Goal: Information Seeking & Learning: Learn about a topic

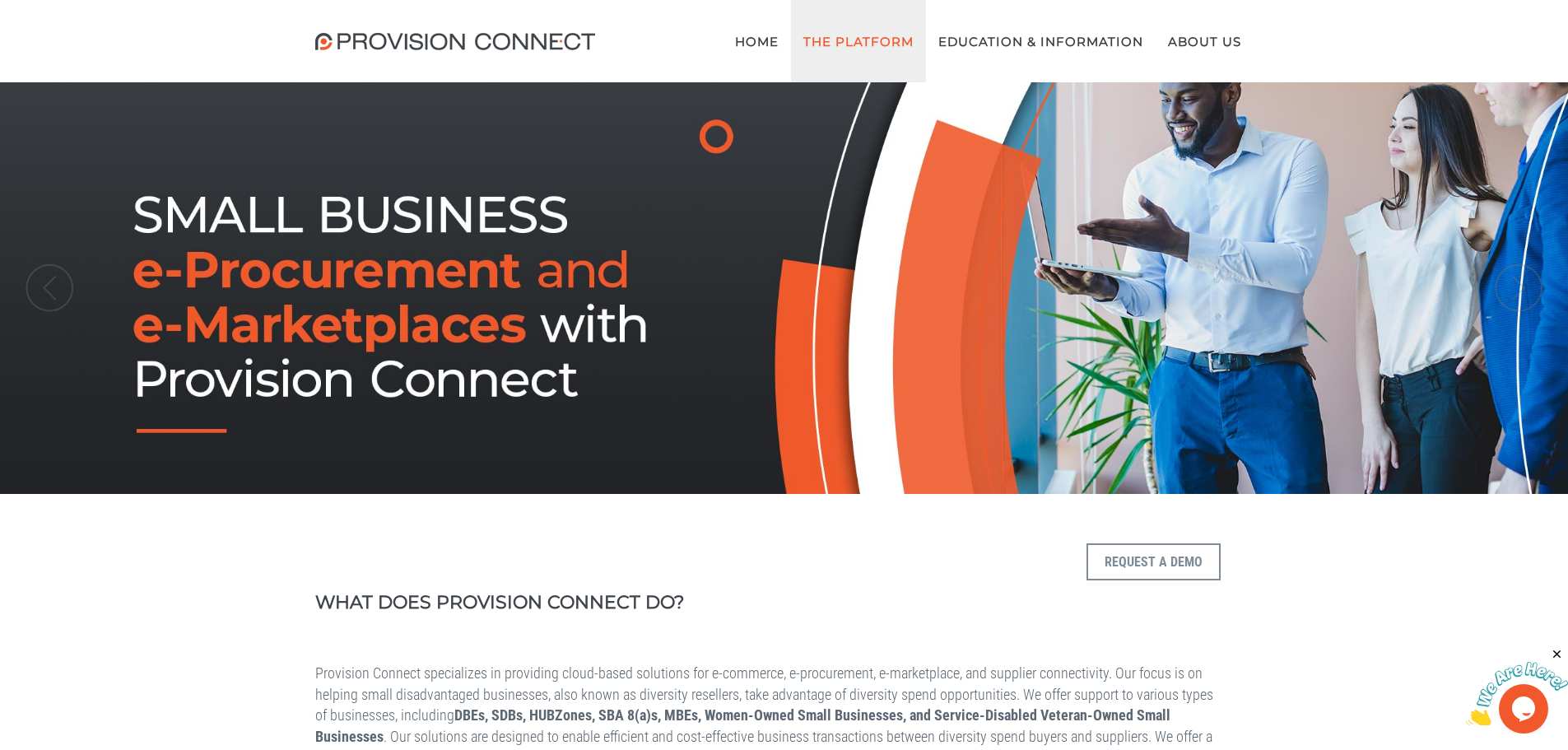
click at [853, 45] on link "The Platform" at bounding box center [859, 41] width 135 height 82
click at [0, 0] on b "The Procurement Hub" at bounding box center [0, 0] width 0 height 0
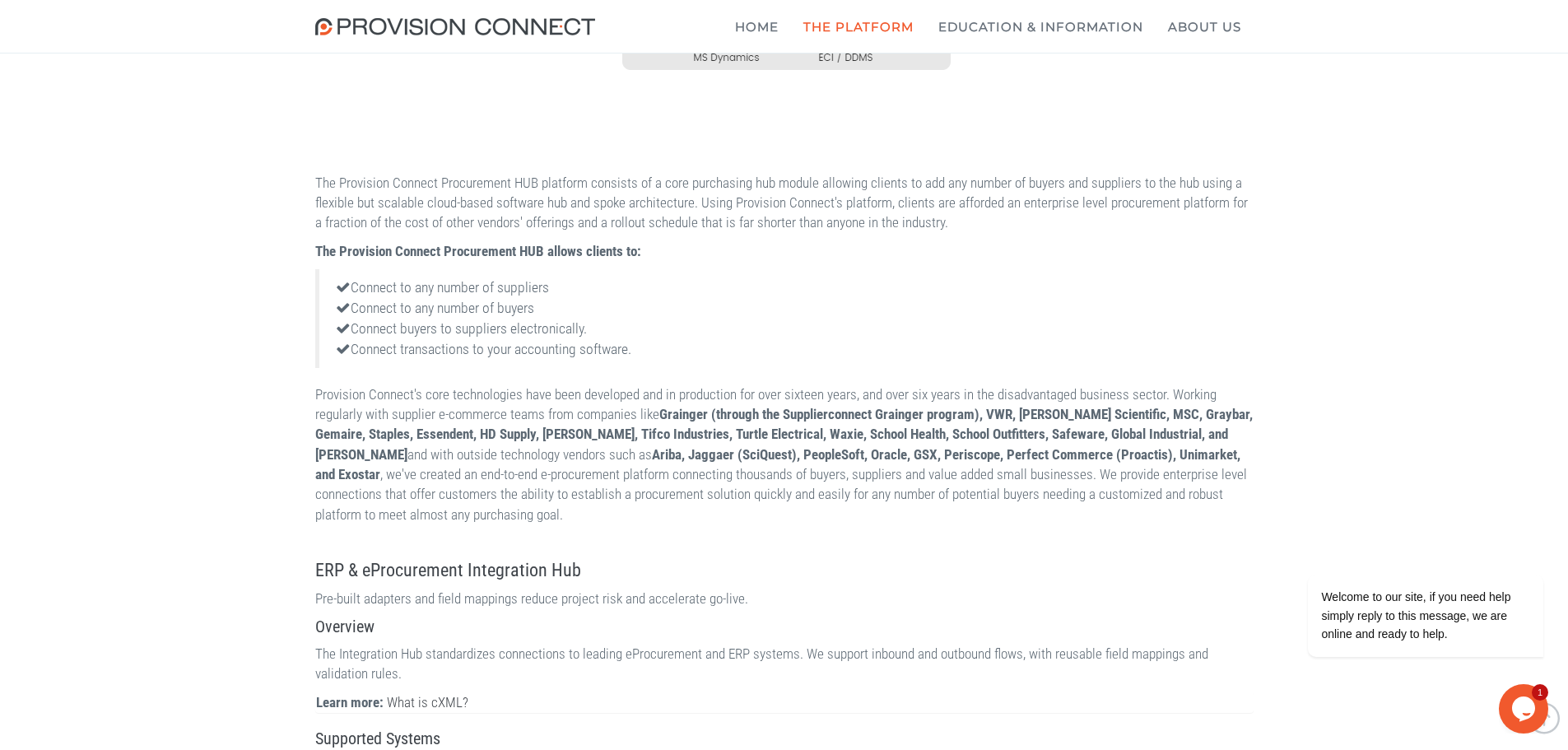
scroll to position [1235, 0]
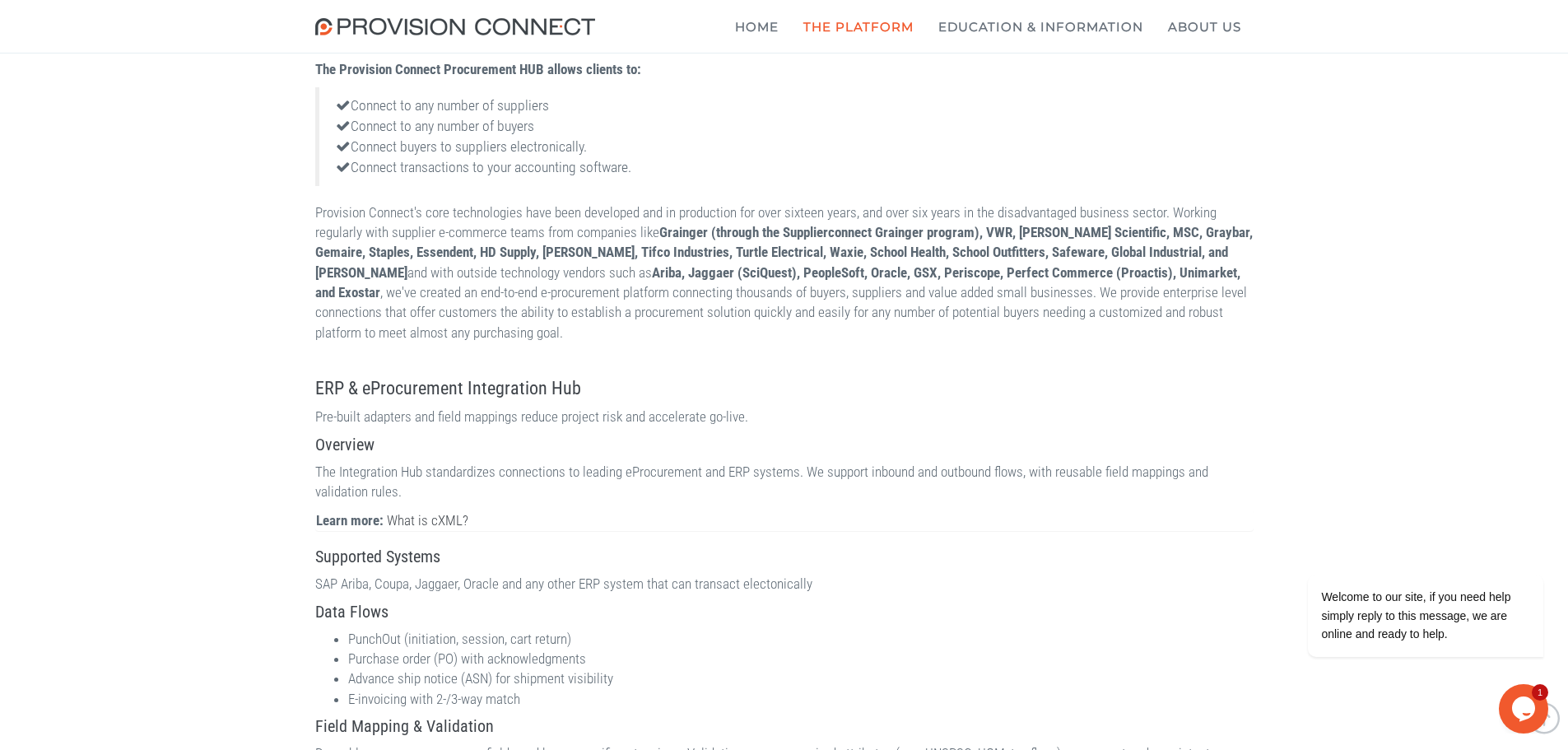
click at [757, 509] on section "Overview The Integration Hub standardizes connections to leading eProcurement a…" at bounding box center [784, 484] width 939 height 97
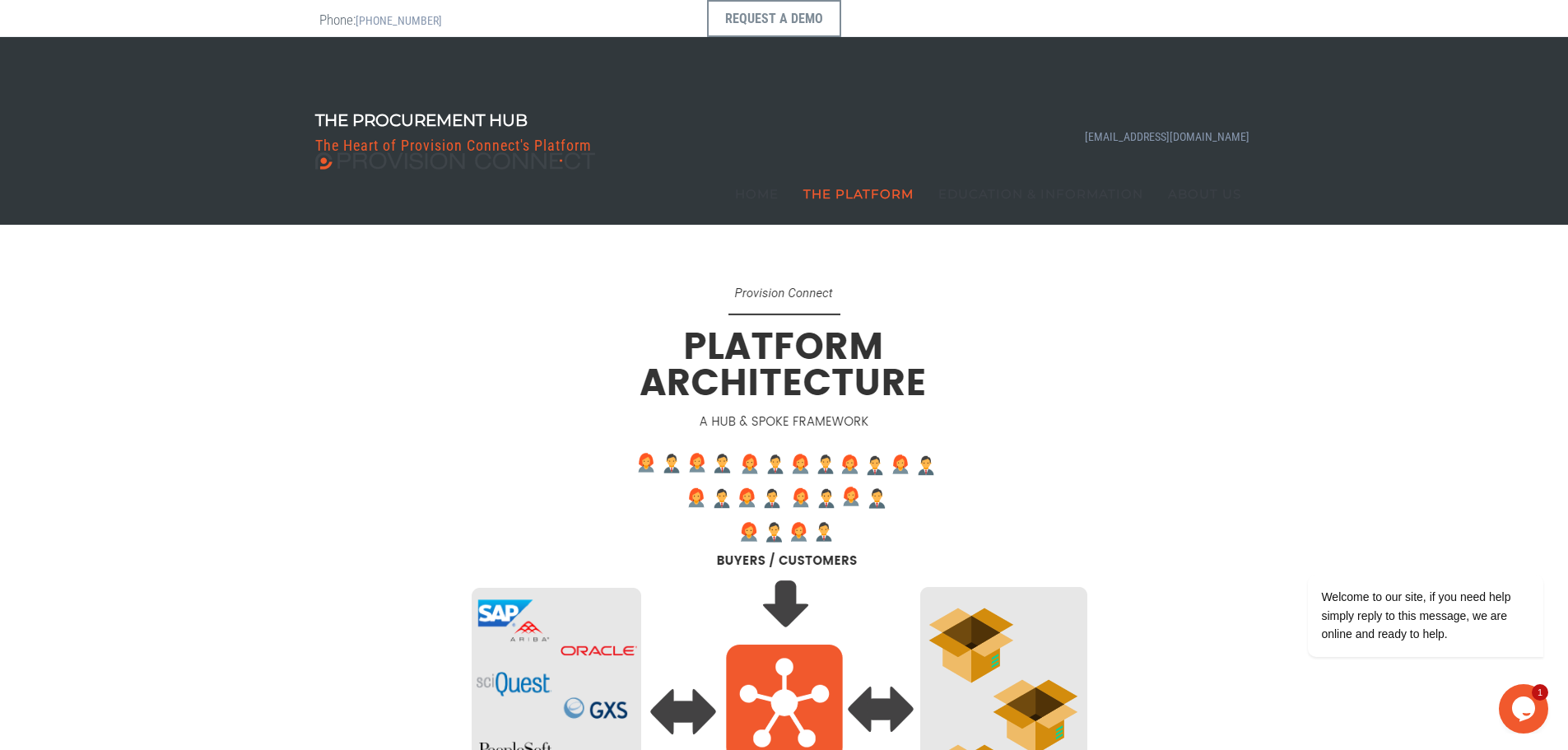
scroll to position [0, 0]
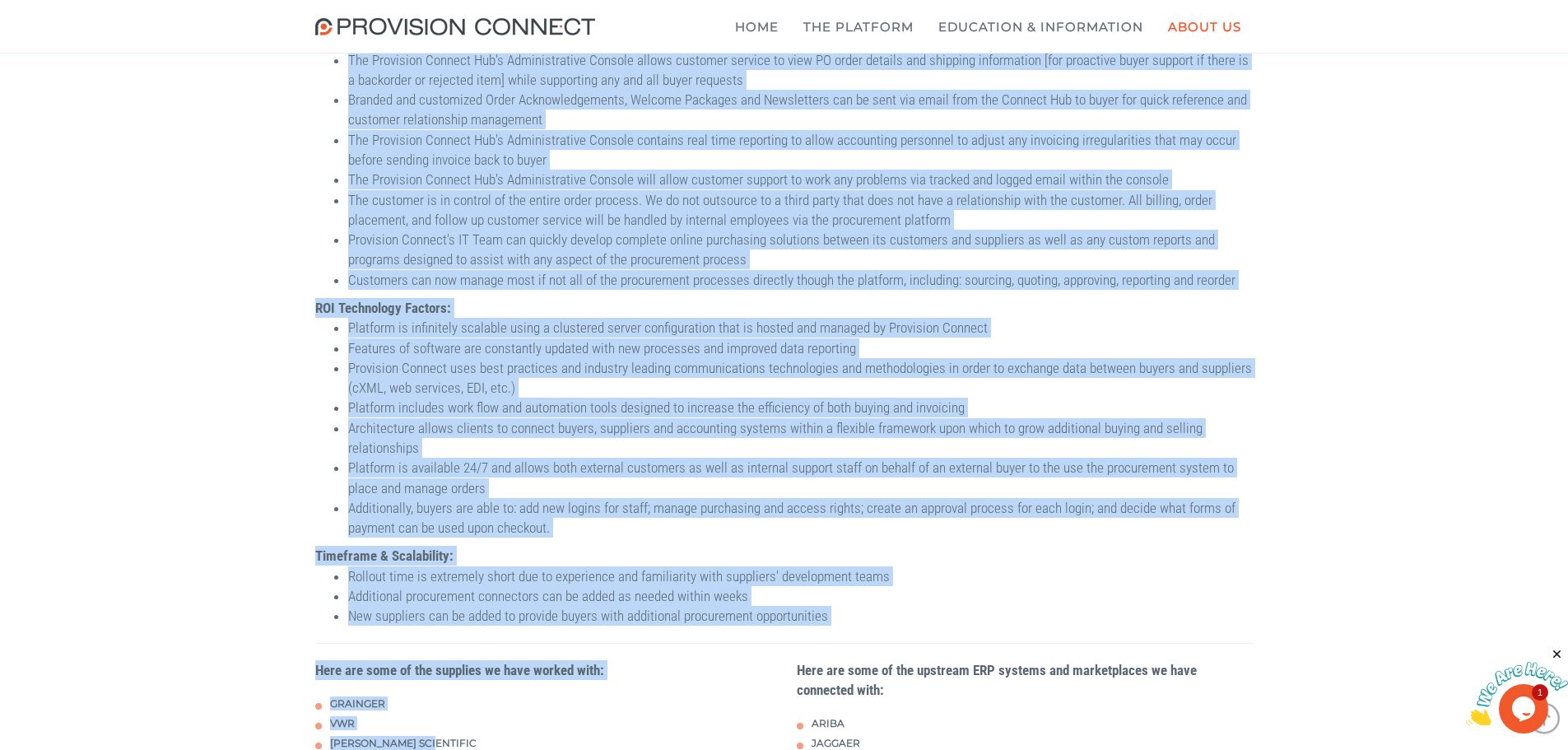
scroll to position [1246, 0]
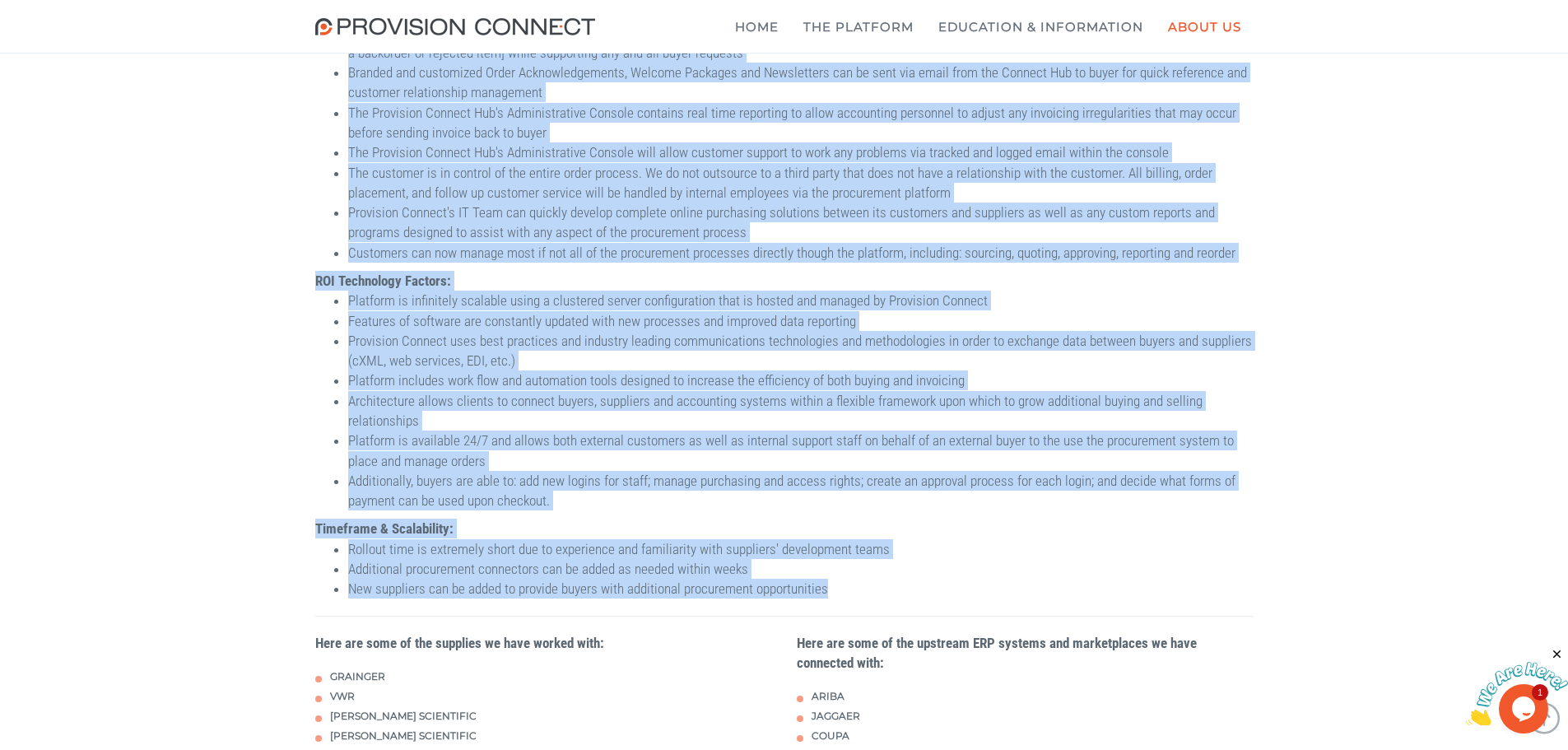
drag, startPoint x: 317, startPoint y: 133, endPoint x: 845, endPoint y: 585, distance: 695.0
click at [845, 585] on div "Provision Connect specializes in offering cloud-based solutions for e-commerce,…" at bounding box center [784, 72] width 963 height 1972
copy div "About the Platform The Provision Connect Procurement Platform consists of a cor…"
